Goal: Find specific page/section: Find specific page/section

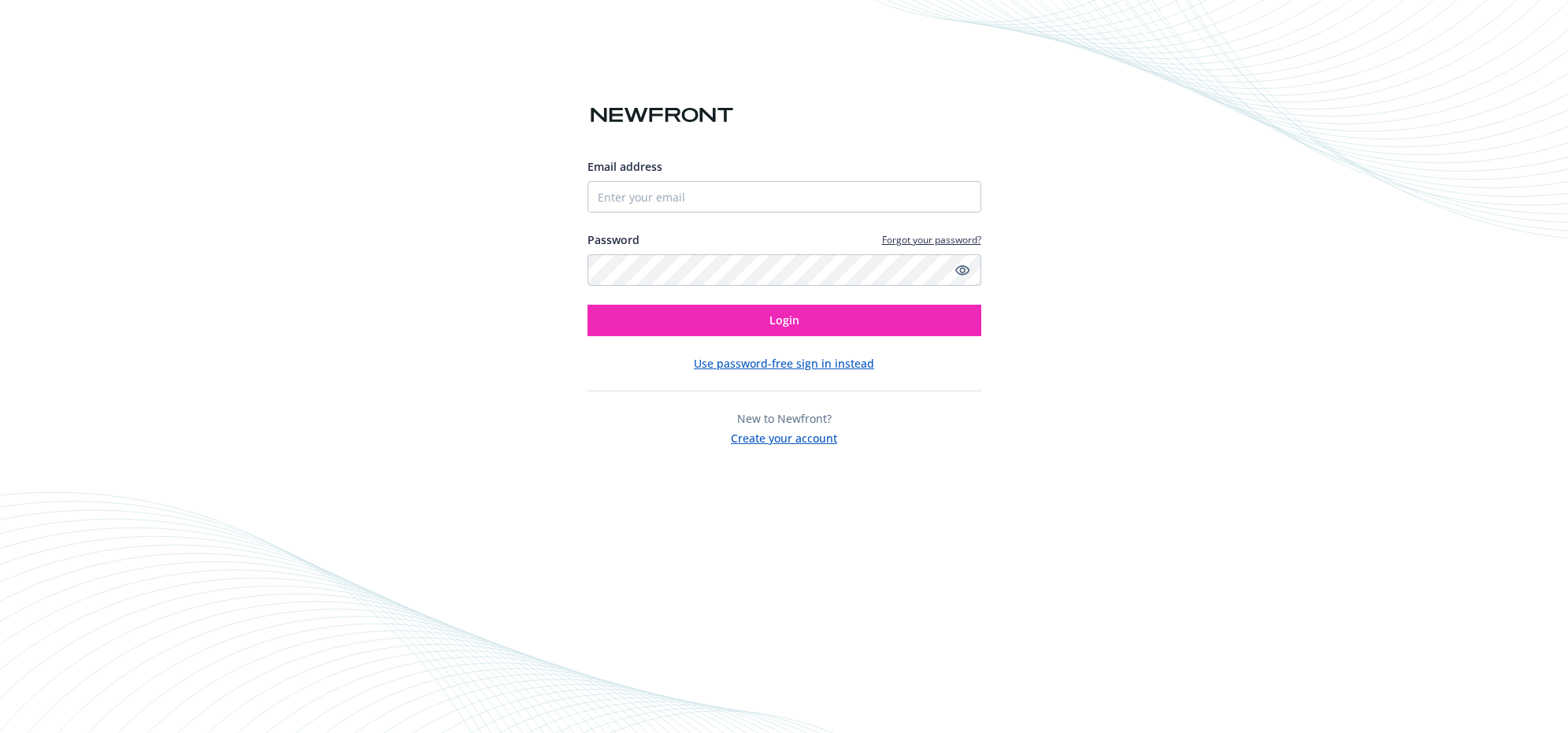
type input "[EMAIL_ADDRESS][DOMAIN_NAME]"
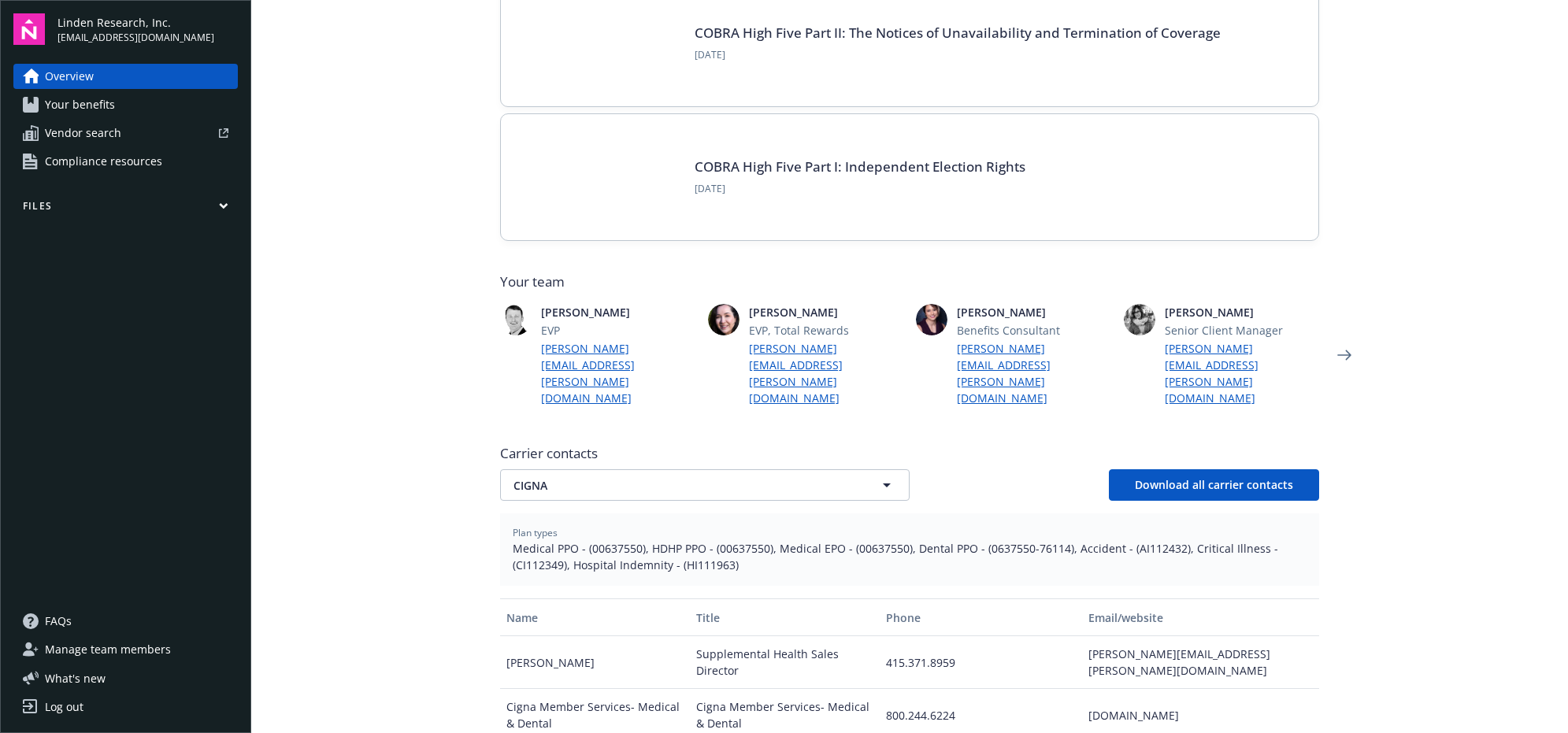
scroll to position [524, 0]
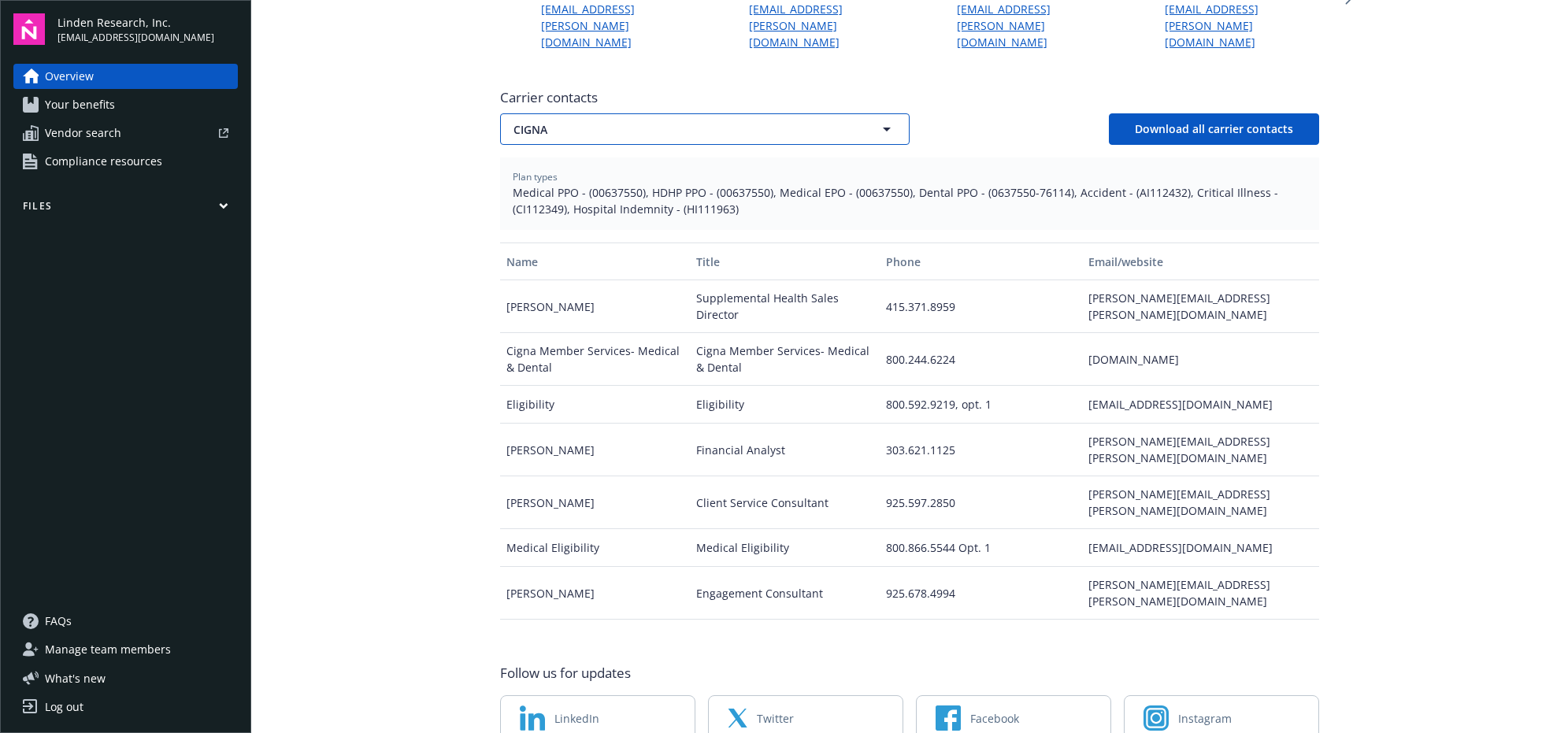
click at [882, 128] on icon "button" at bounding box center [886, 130] width 8 height 4
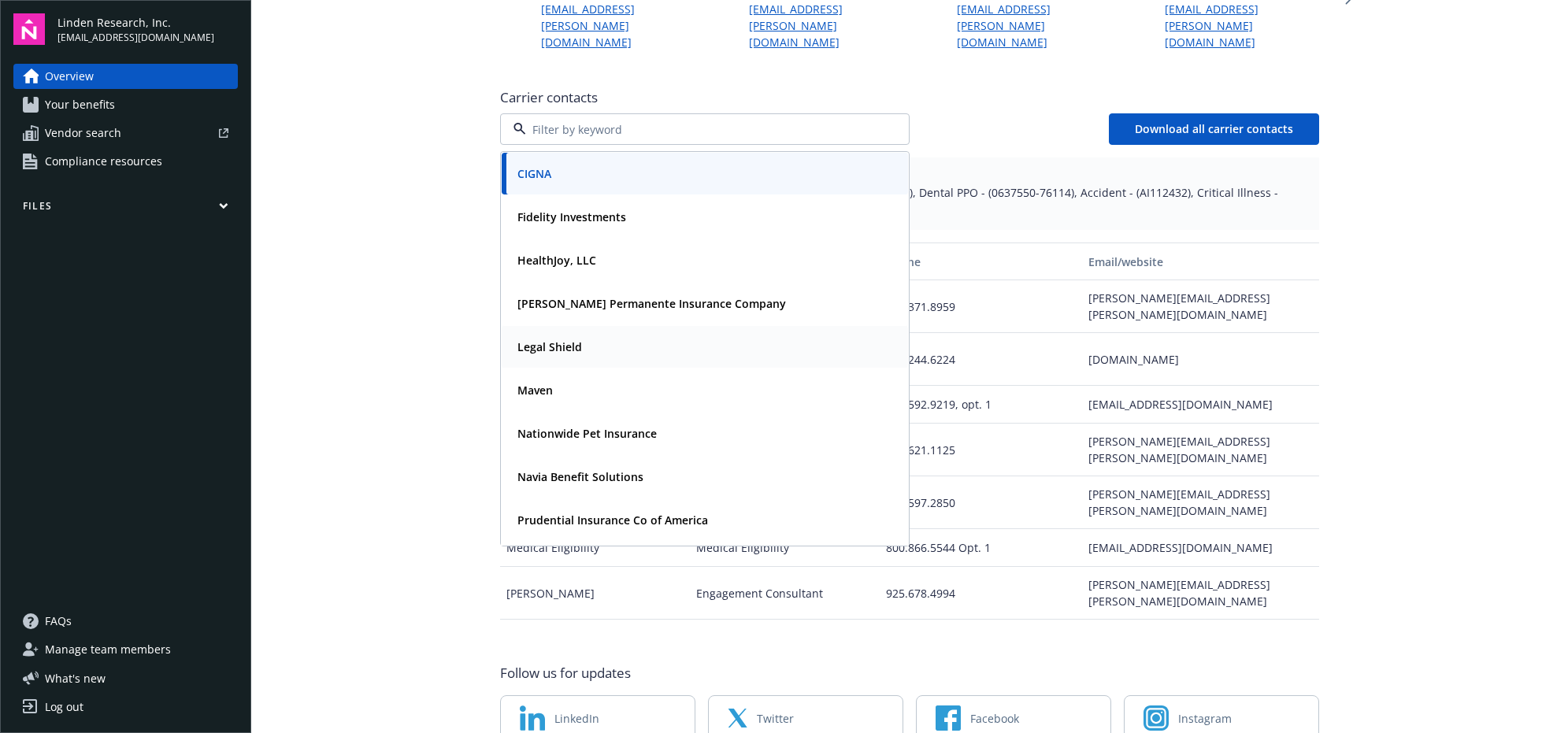
click at [582, 335] on div "Legal Shield" at bounding box center [704, 346] width 387 height 23
